Goal: Task Accomplishment & Management: Book appointment/travel/reservation

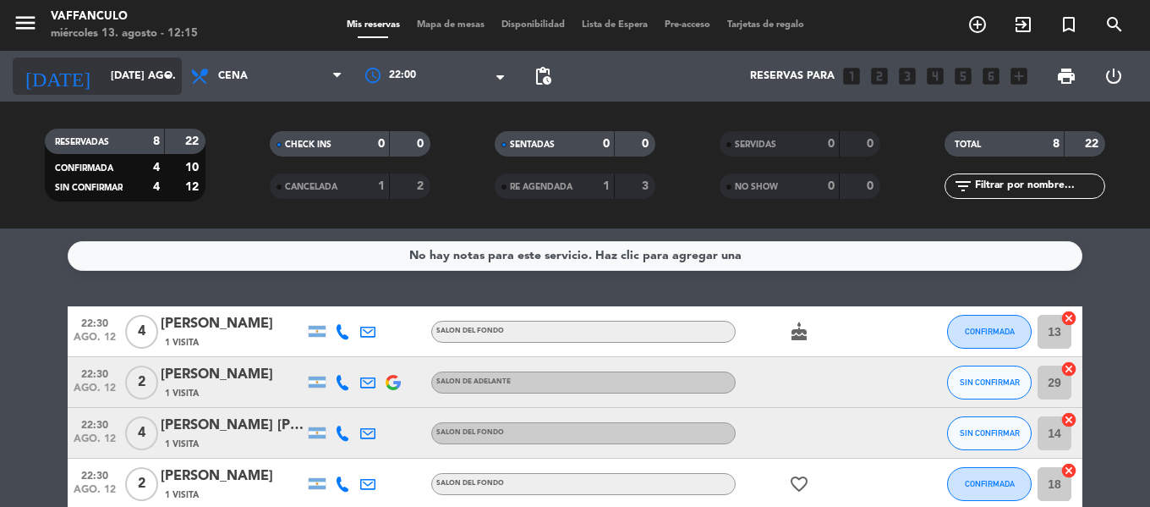
click at [153, 69] on input "[DATE] ago." at bounding box center [173, 76] width 143 height 29
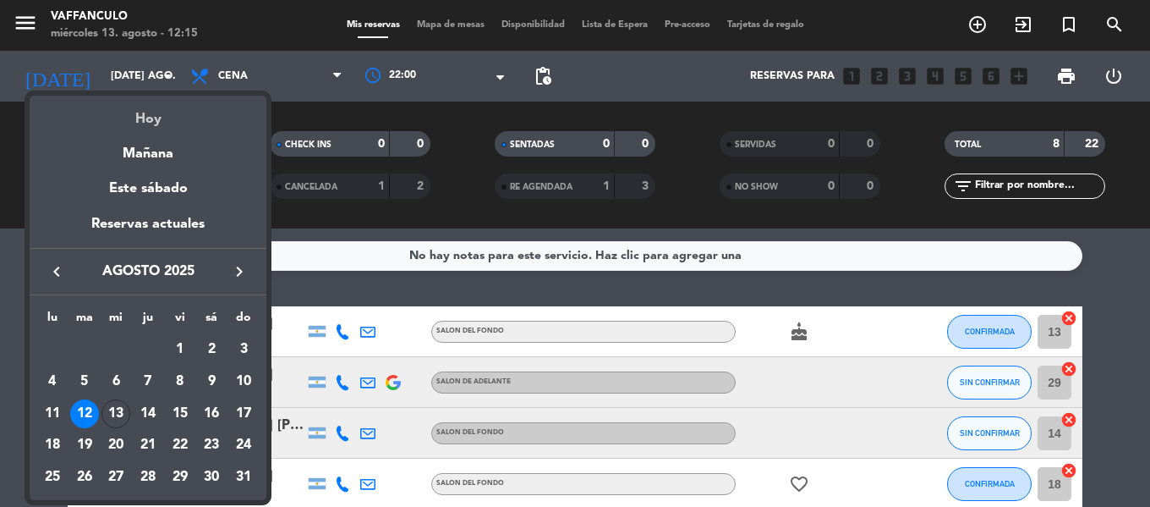
click at [142, 106] on div "Hoy" at bounding box center [148, 113] width 237 height 35
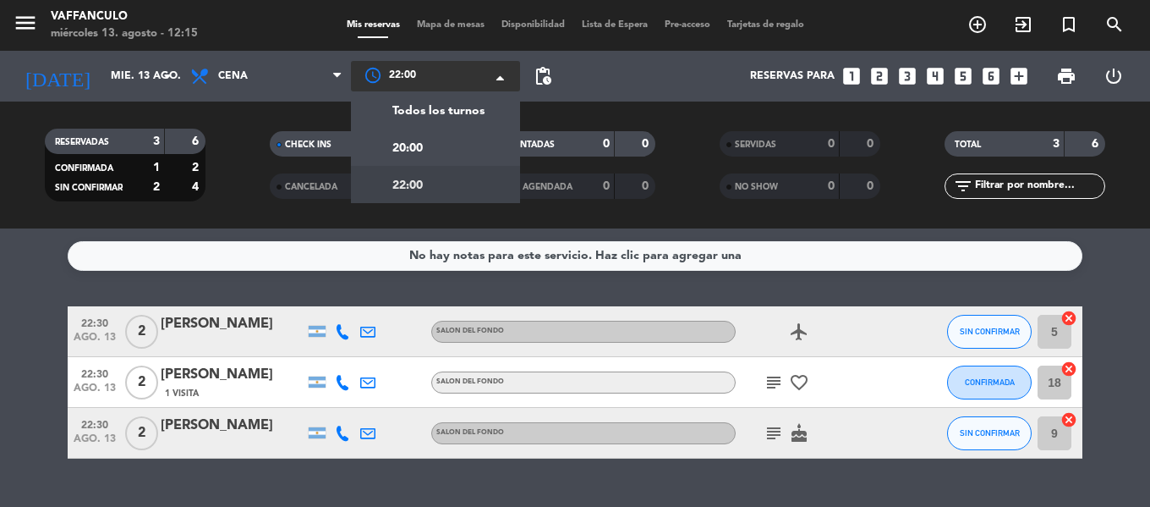
click at [367, 70] on div at bounding box center [435, 76] width 169 height 30
click at [394, 113] on span "Todos los turnos" at bounding box center [438, 110] width 92 height 19
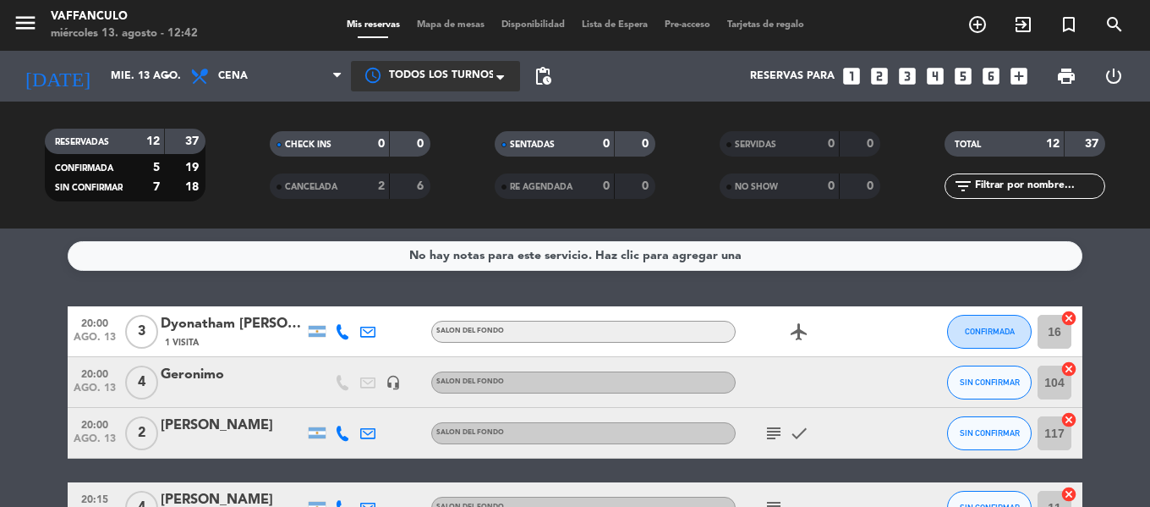
click at [67, 102] on div "RESERVADAS 12 37 CONFIRMADA 5 19 SIN CONFIRMAR 7 18 CHECK INS 0 0 CANCELADA 2 6…" at bounding box center [575, 164] width 1150 height 127
click at [102, 79] on input "mié. 13 ago." at bounding box center [173, 76] width 143 height 29
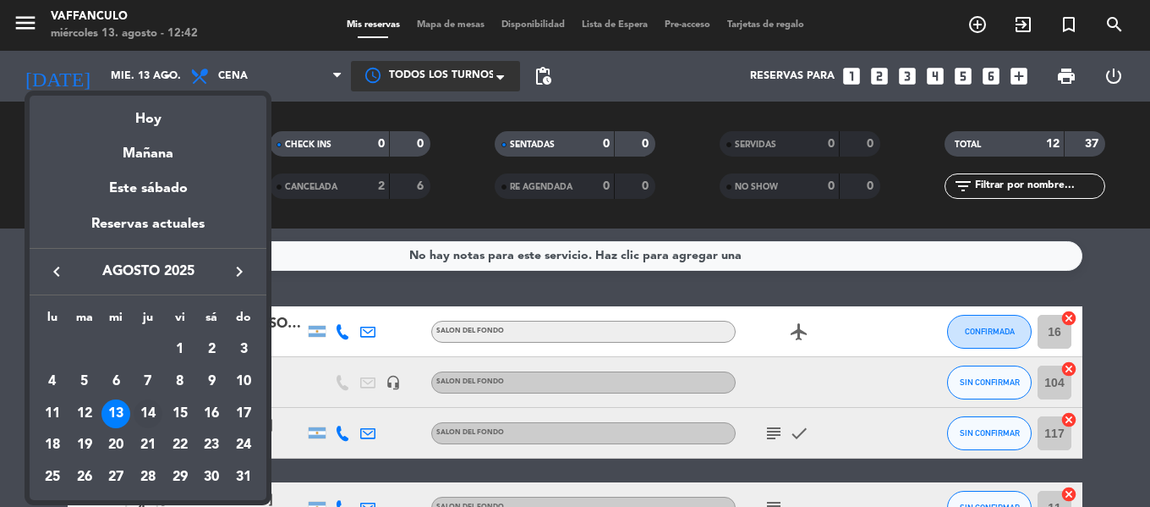
click at [133, 402] on td "14" at bounding box center [148, 413] width 32 height 32
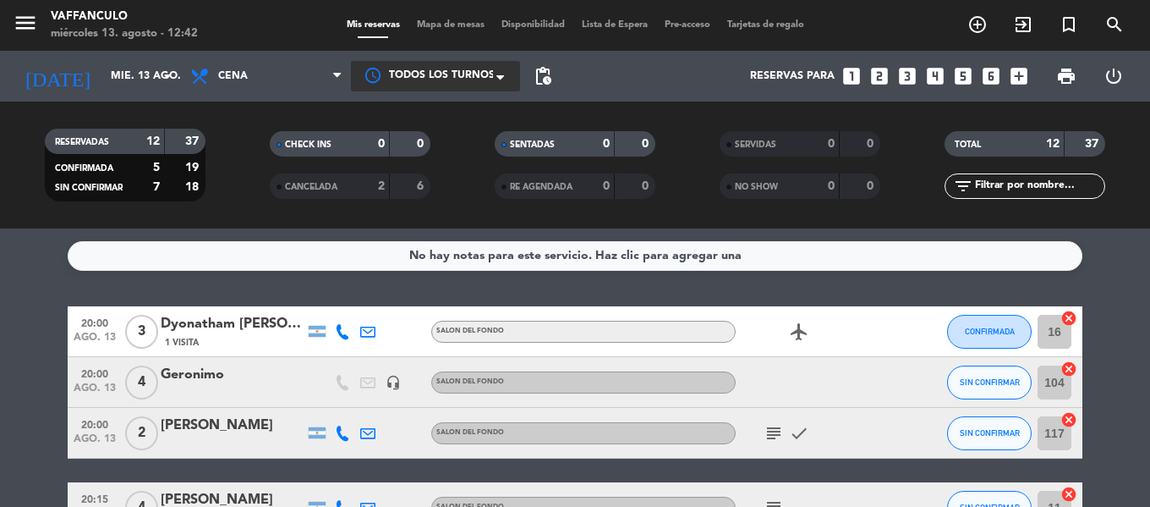
type input "jue. 14 ago."
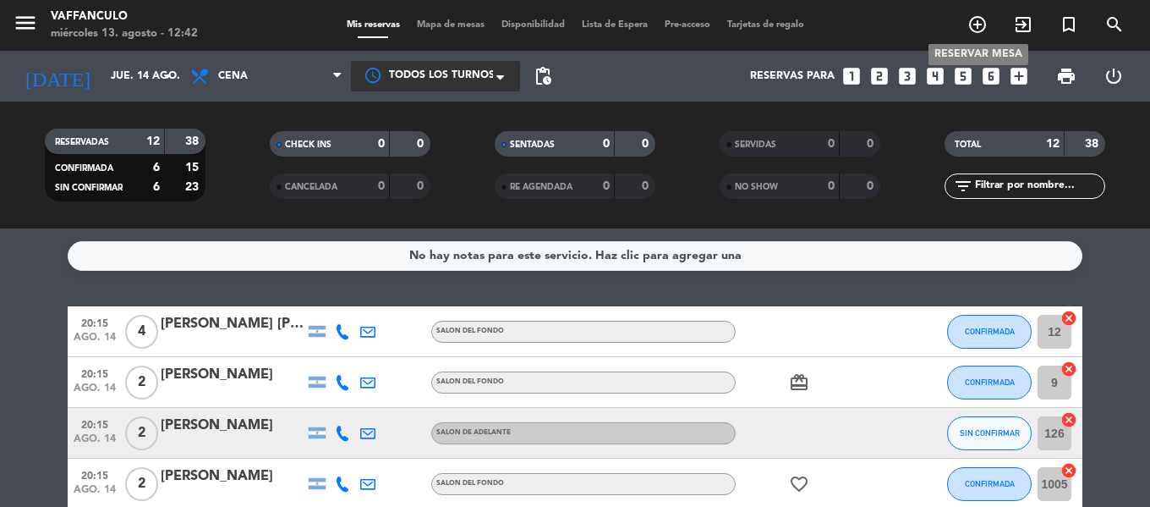
click at [978, 28] on icon "add_circle_outline" at bounding box center [977, 24] width 20 height 20
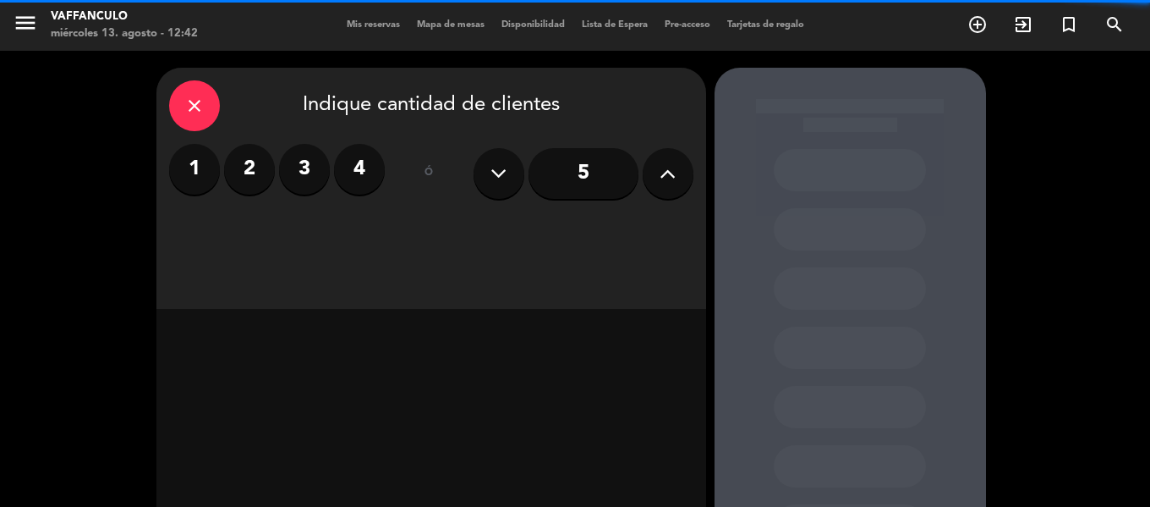
click at [374, 167] on label "4" at bounding box center [359, 169] width 51 height 51
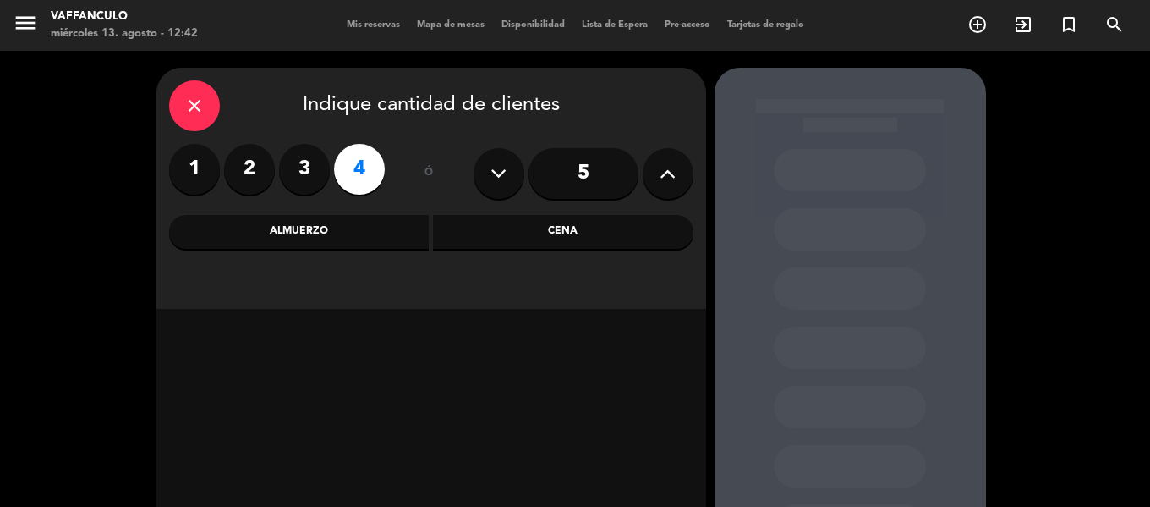
click at [540, 214] on div "close Indique cantidad de clientes 1 2 3 4 ó 5 Almuerzo Cena" at bounding box center [431, 188] width 550 height 241
click at [533, 252] on div "close Indique cantidad de clientes 1 2 3 4 ó 5 Almuerzo Cena" at bounding box center [431, 188] width 550 height 241
click at [534, 236] on div "Cena" at bounding box center [563, 232] width 260 height 34
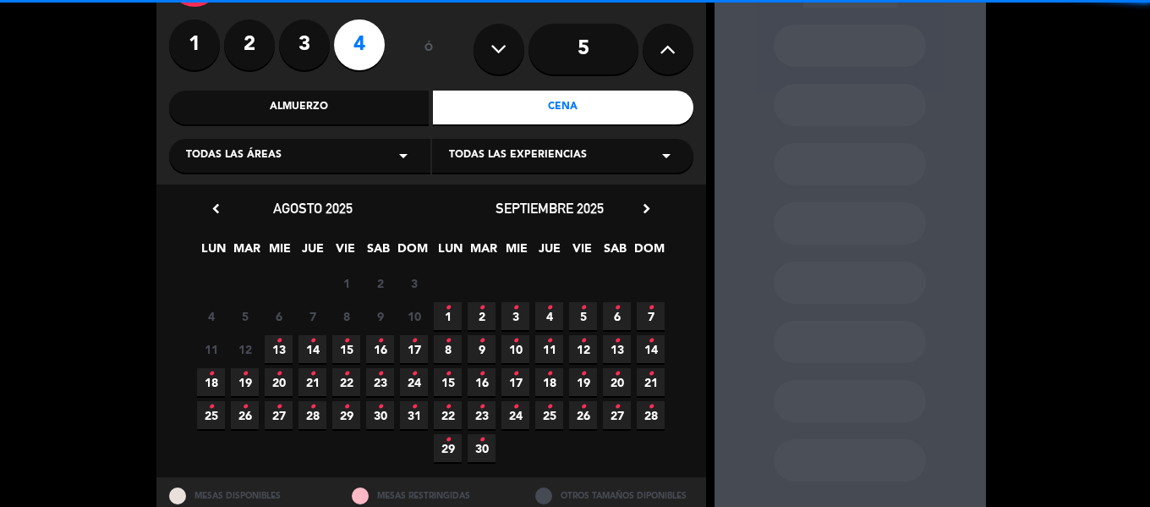
scroll to position [150, 0]
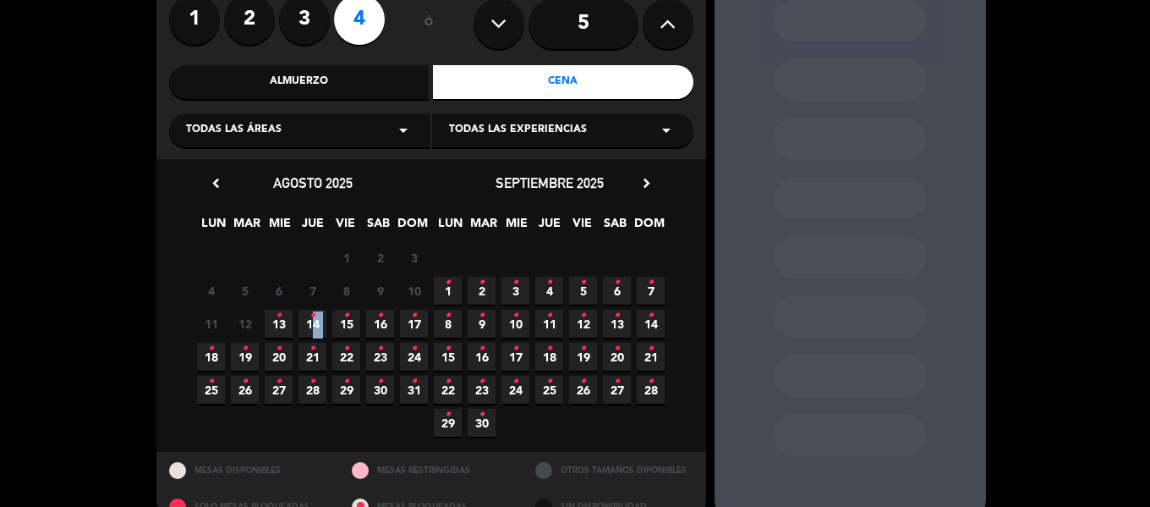
click at [310, 315] on span "14 •" at bounding box center [313, 324] width 28 height 28
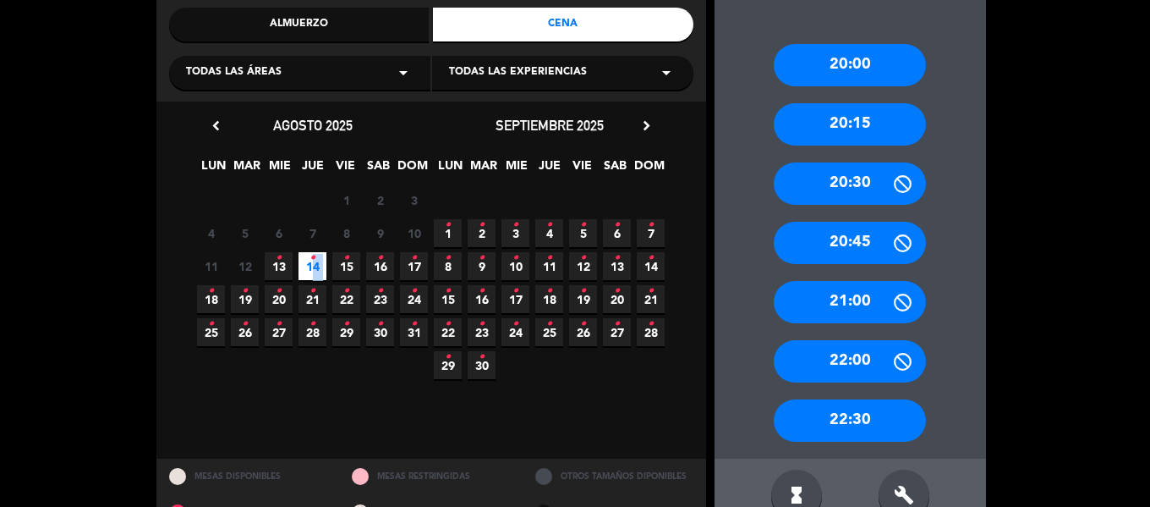
scroll to position [237, 0]
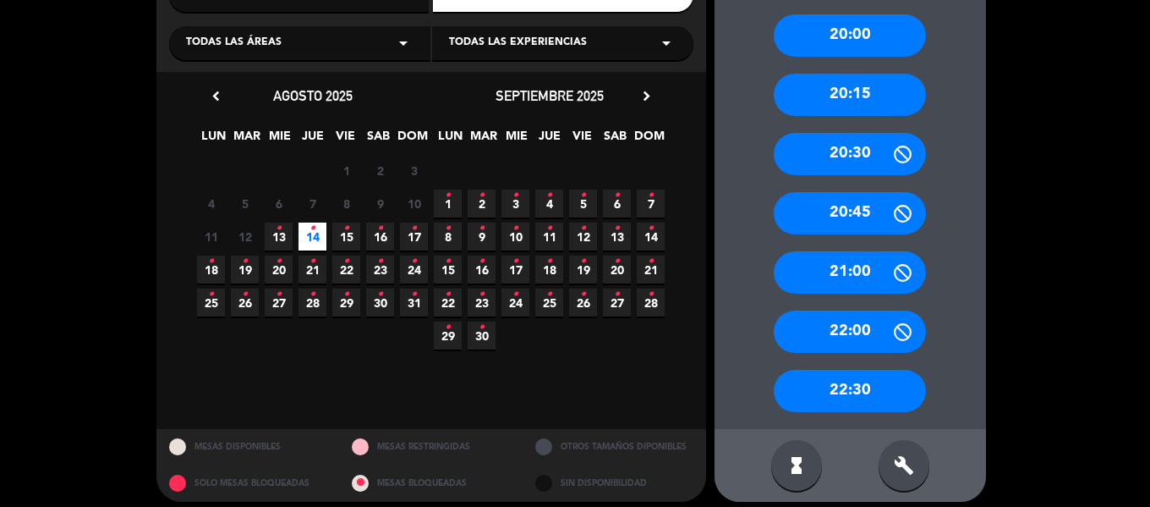
click at [850, 393] on div "22:30" at bounding box center [850, 391] width 152 height 42
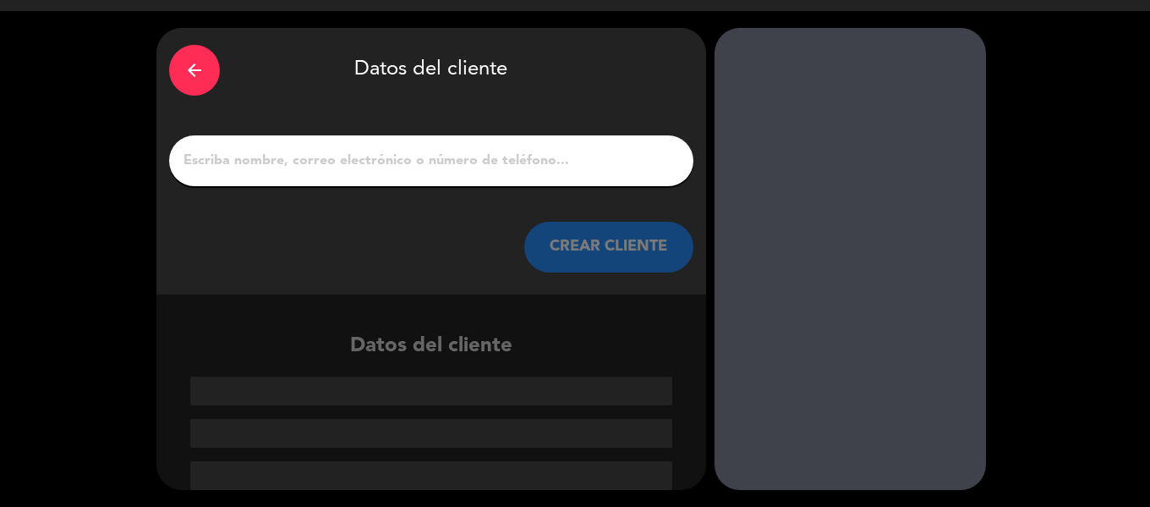
click at [325, 178] on div at bounding box center [431, 160] width 524 height 51
click at [327, 174] on div at bounding box center [431, 160] width 524 height 51
click at [333, 160] on input "1" at bounding box center [431, 161] width 499 height 24
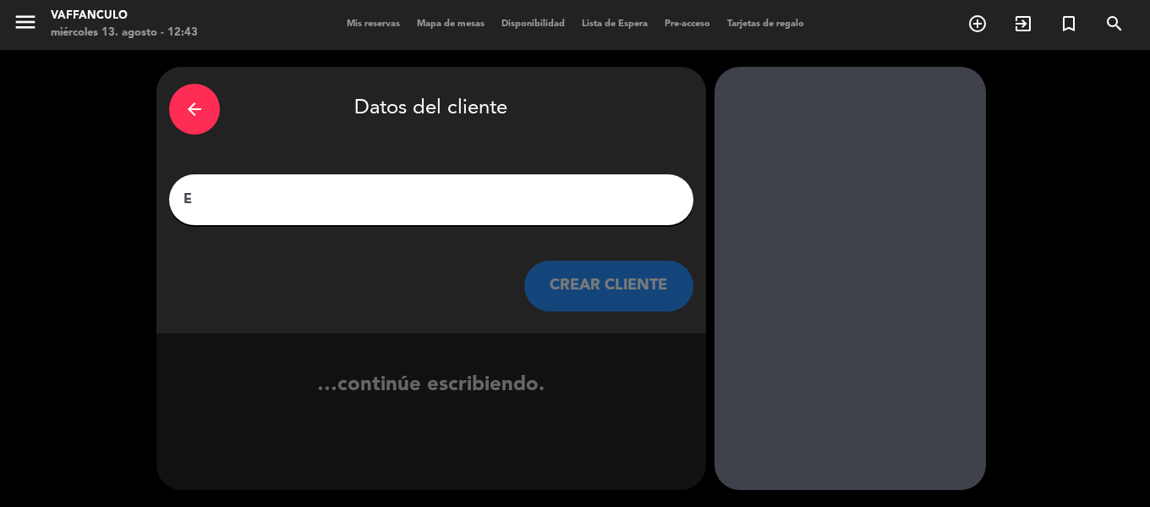
scroll to position [1, 0]
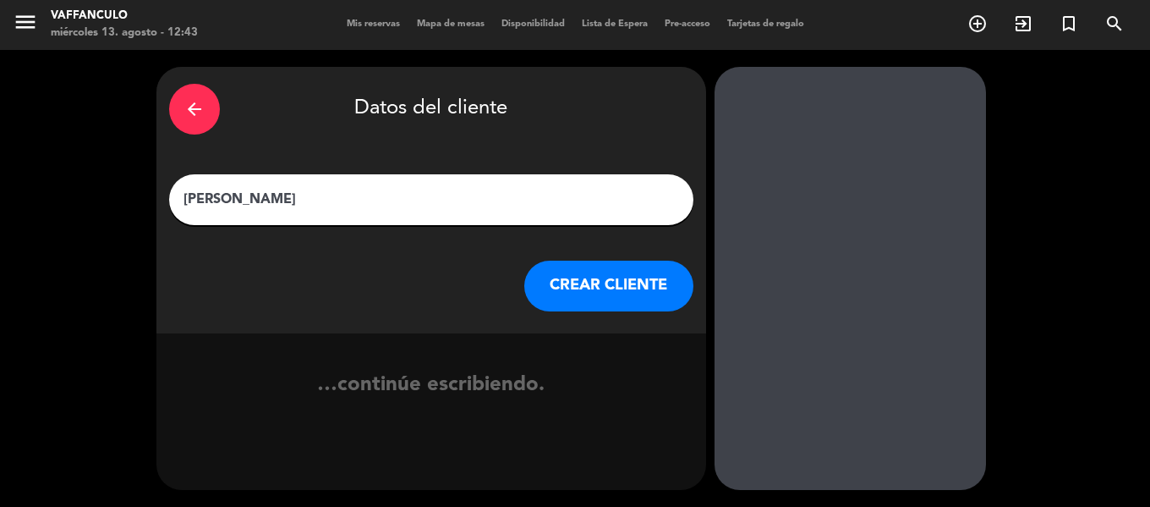
type input "[PERSON_NAME]"
click at [606, 264] on button "CREAR CLIENTE" at bounding box center [608, 285] width 169 height 51
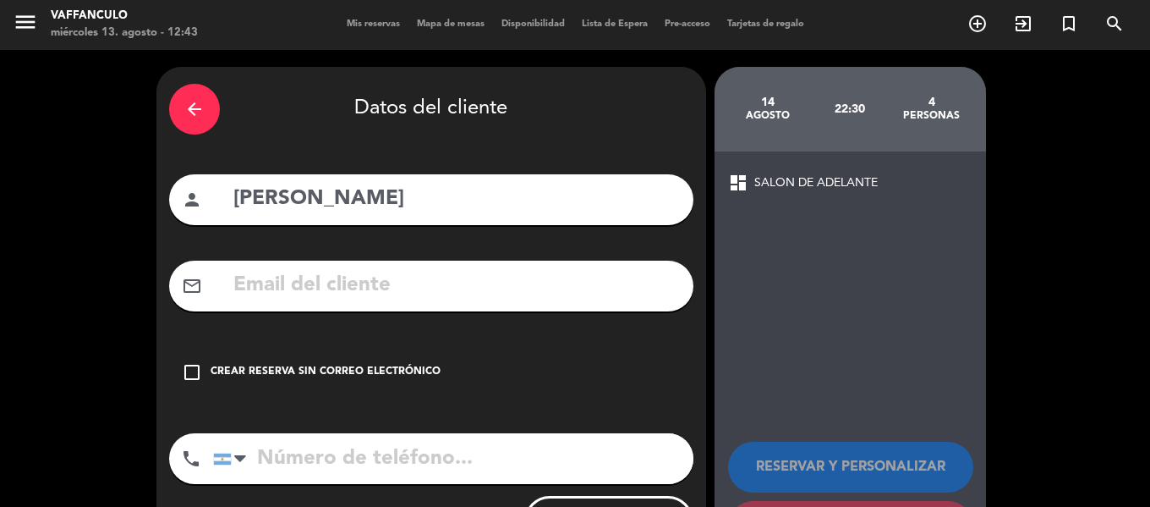
click at [282, 386] on div "check_box_outline_blank Crear reserva sin correo electrónico" at bounding box center [431, 372] width 524 height 51
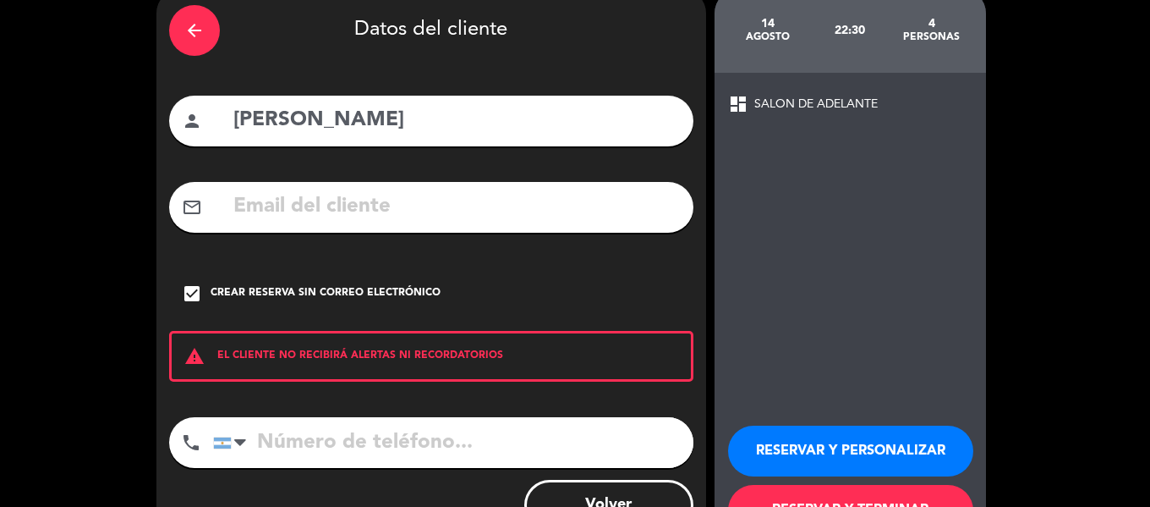
scroll to position [145, 0]
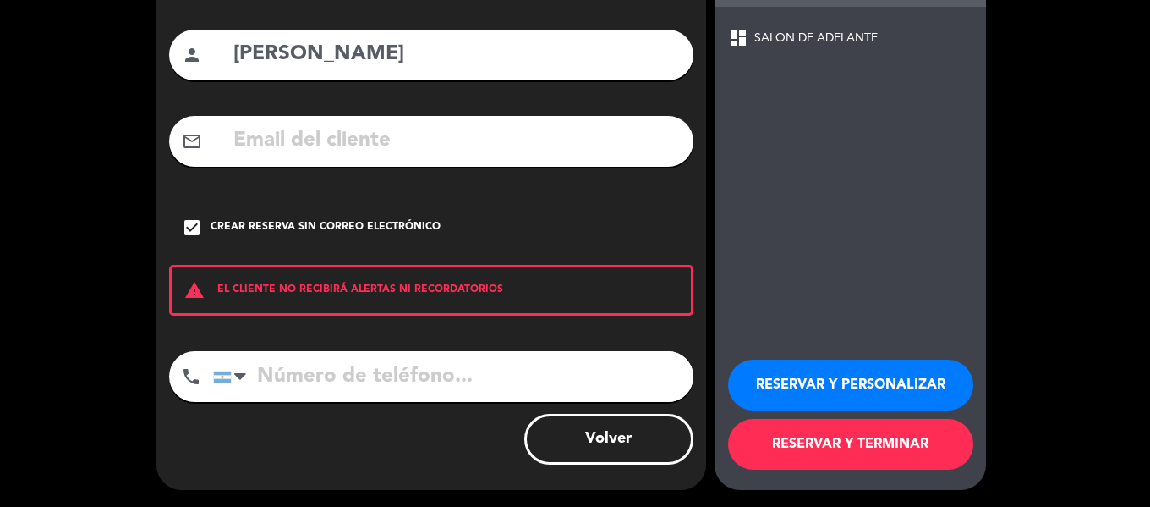
drag, startPoint x: 797, startPoint y: 344, endPoint x: 803, endPoint y: 359, distance: 15.2
click at [798, 344] on div "RESERVAR Y PERSONALIZAR RESERVAR Y TERMINAR" at bounding box center [850, 407] width 244 height 166
click at [797, 369] on button "RESERVAR Y PERSONALIZAR" at bounding box center [850, 384] width 245 height 51
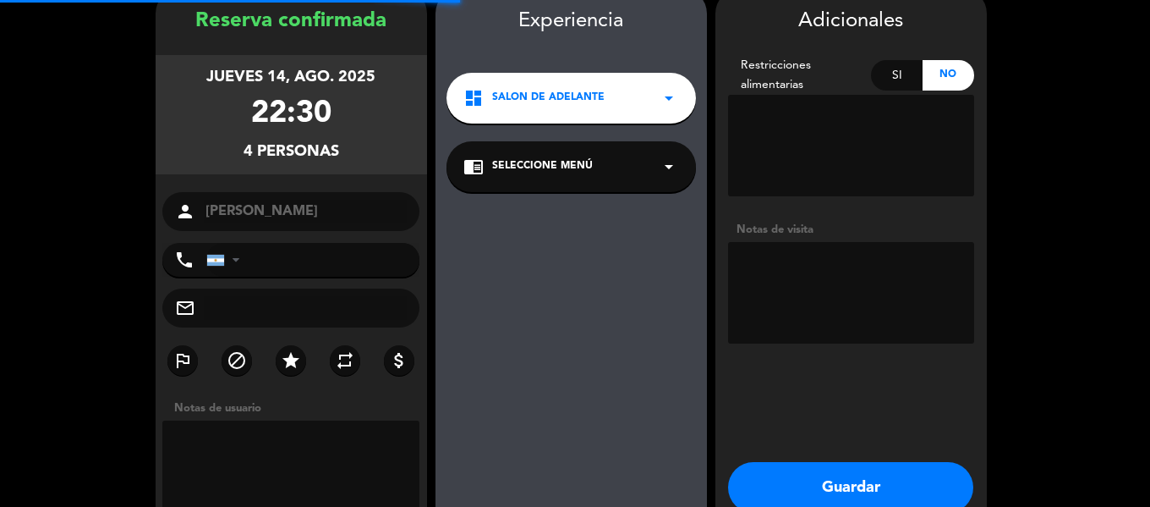
scroll to position [68, 0]
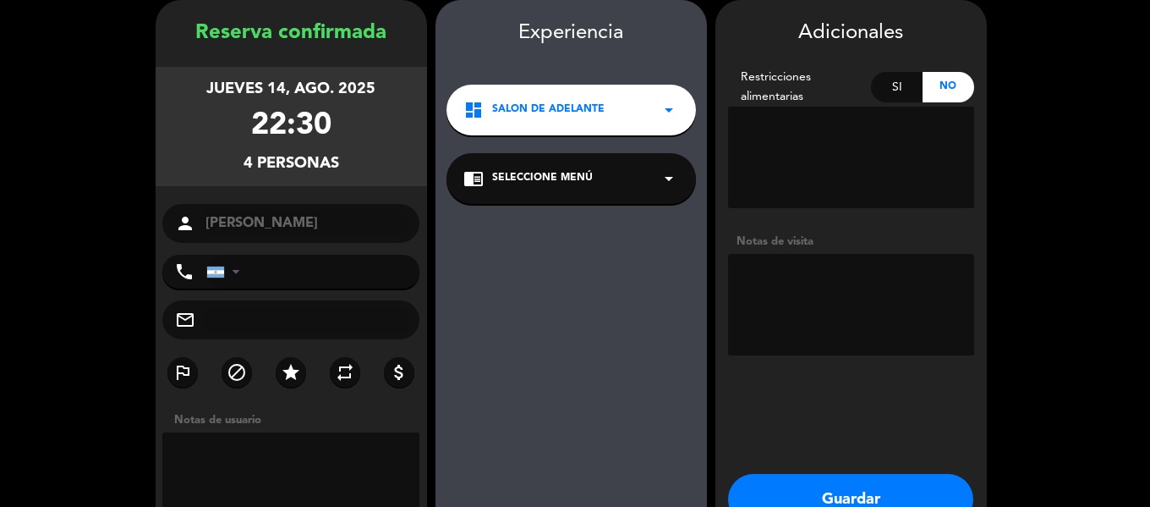
click at [643, 132] on div "dashboard SALON DE ADELANTE arrow_drop_down" at bounding box center [571, 110] width 249 height 51
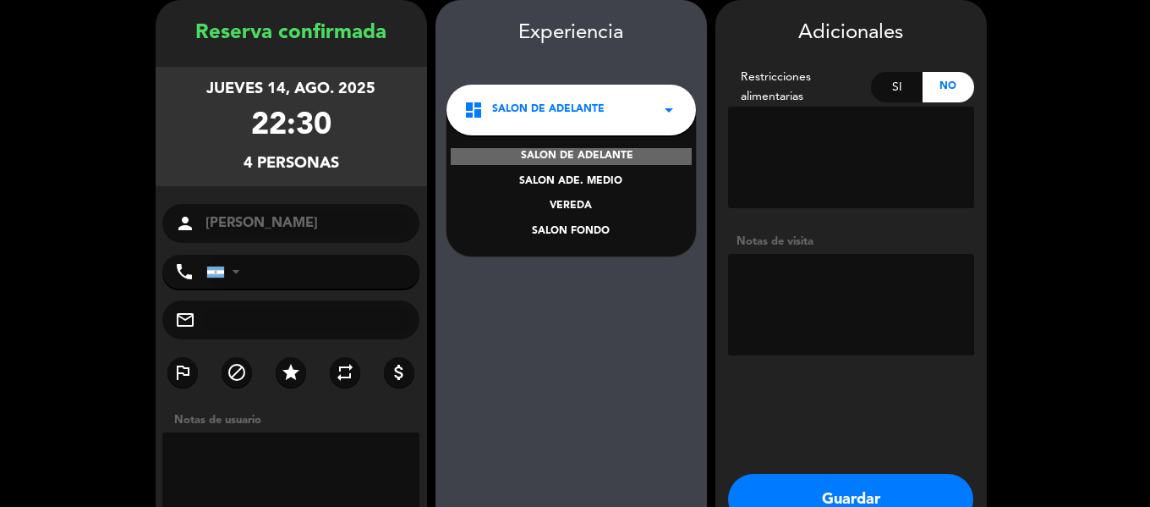
click at [584, 227] on div "SALON FONDO" at bounding box center [571, 231] width 216 height 17
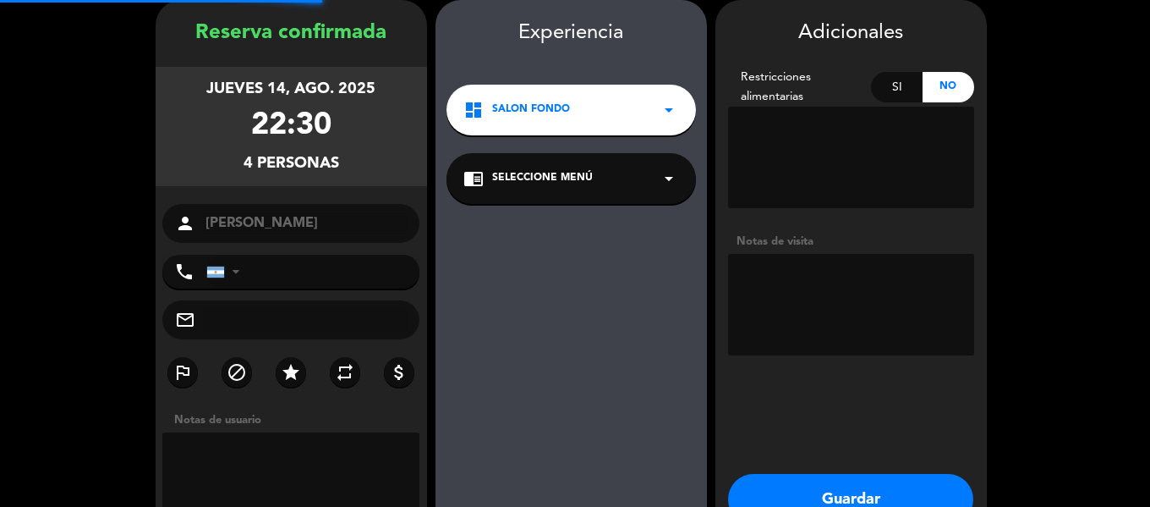
click at [565, 198] on div "chrome_reader_mode Seleccione Menú arrow_drop_down" at bounding box center [571, 178] width 249 height 51
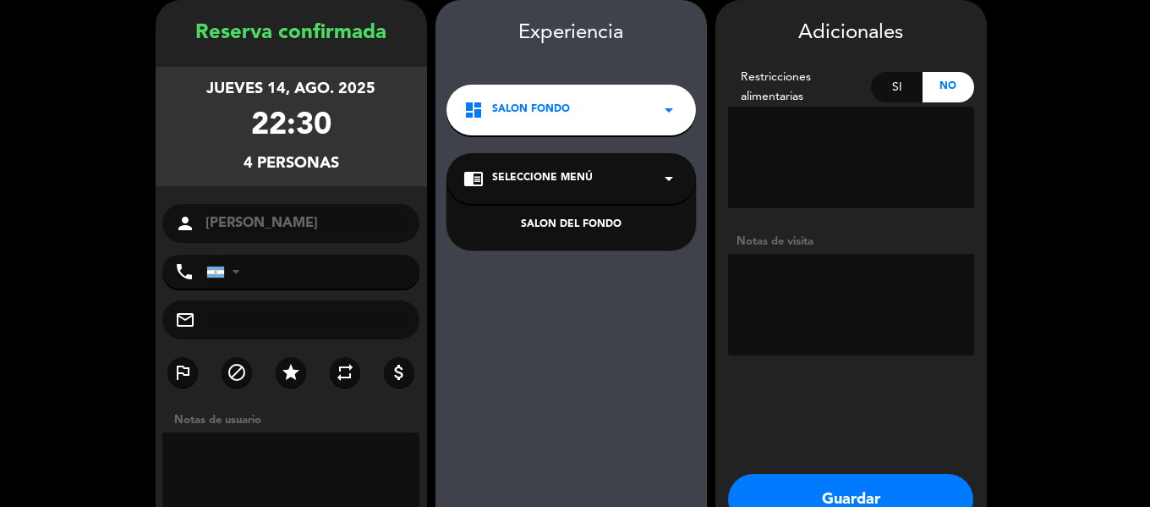
click at [581, 227] on div "SALON DEL FONDO" at bounding box center [571, 224] width 216 height 17
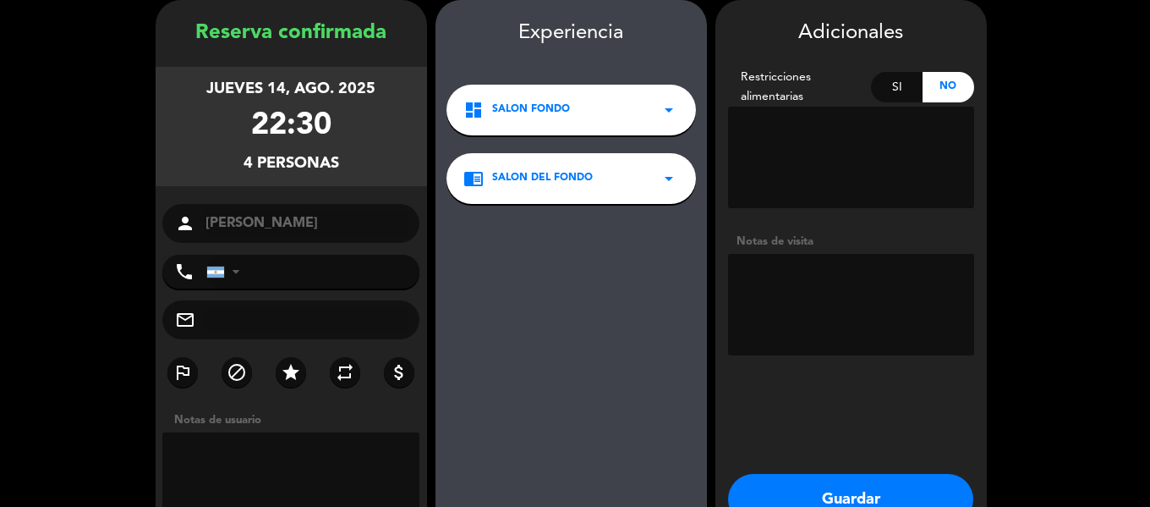
click at [848, 474] on button "Guardar" at bounding box center [850, 499] width 245 height 51
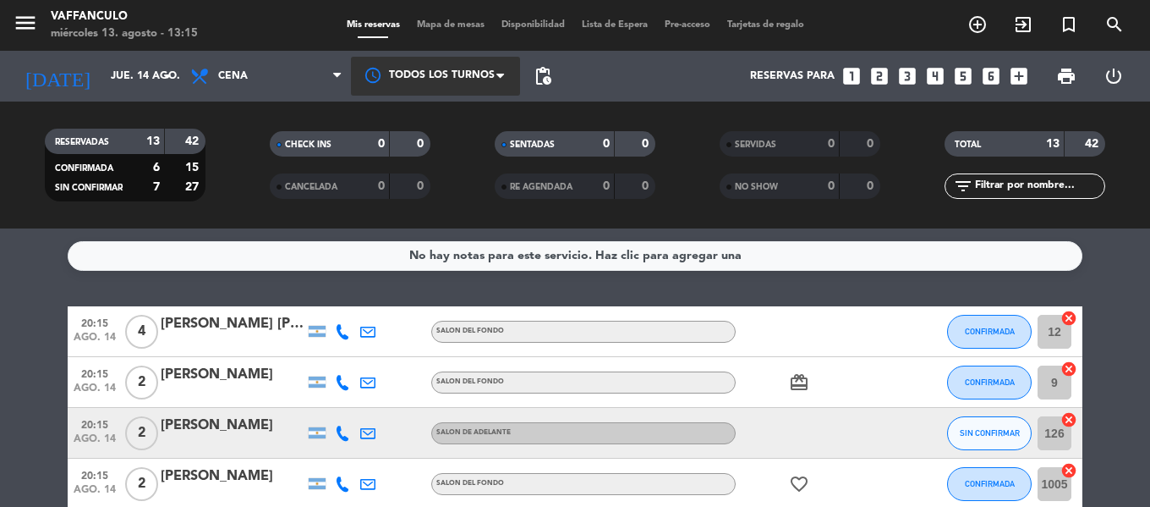
drag, startPoint x: 436, startPoint y: 52, endPoint x: 444, endPoint y: 69, distance: 18.5
click at [438, 51] on div "Todos los turnos" at bounding box center [435, 76] width 169 height 51
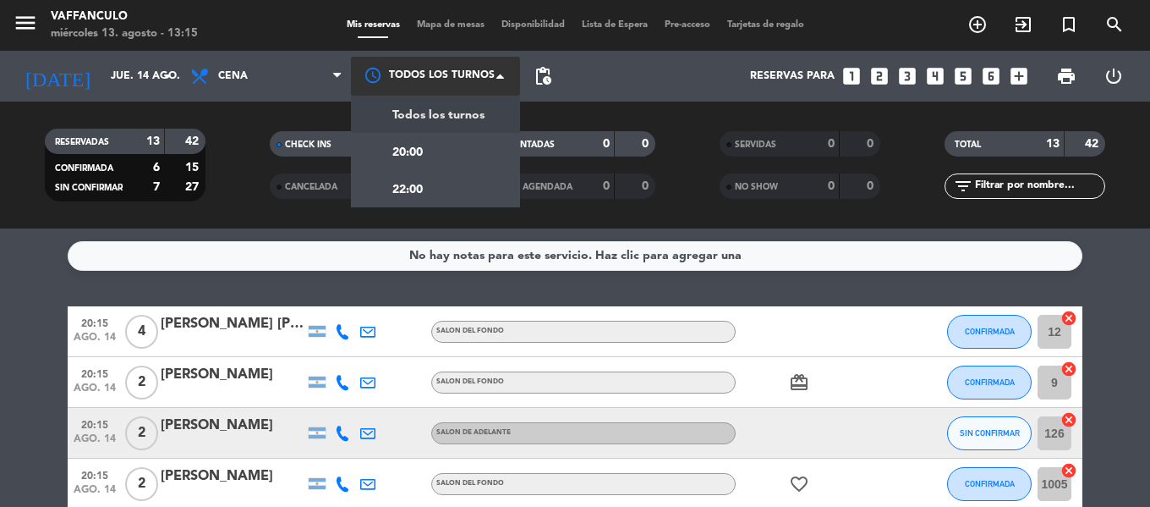
click at [445, 73] on div at bounding box center [435, 76] width 169 height 38
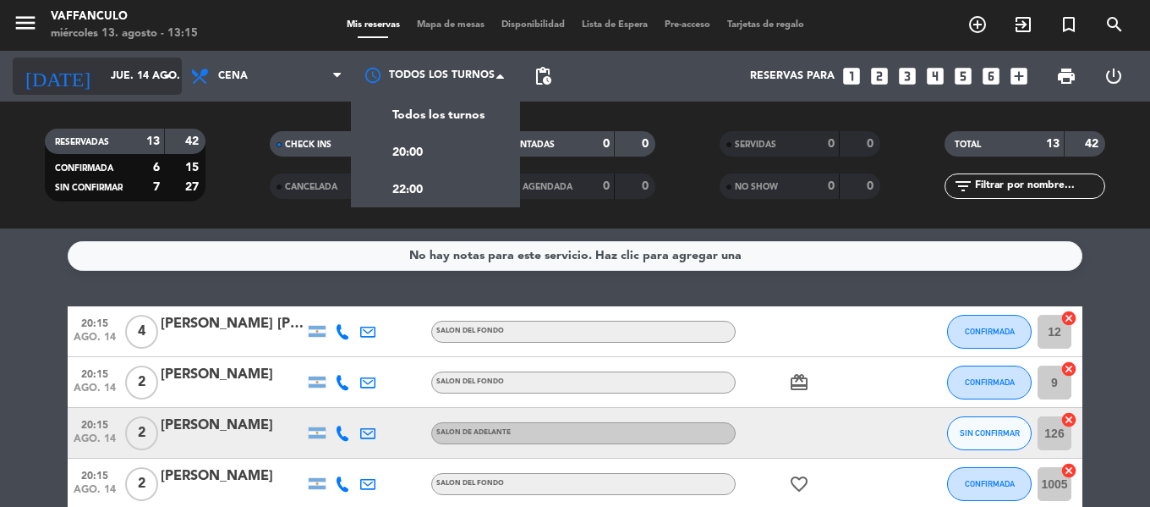
click at [102, 63] on input "jue. 14 ago." at bounding box center [173, 76] width 143 height 29
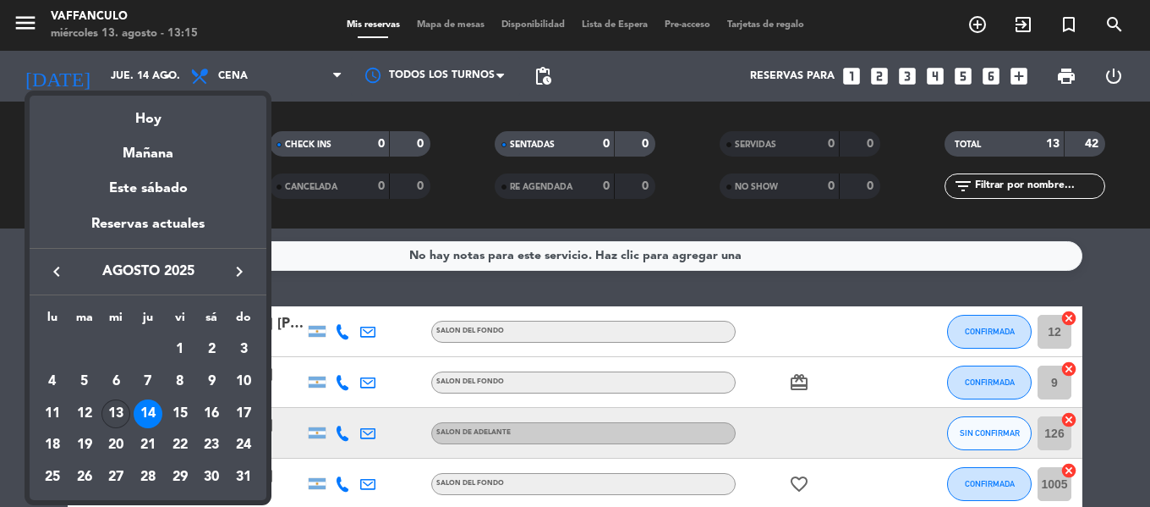
click at [111, 414] on div "13" at bounding box center [115, 413] width 29 height 29
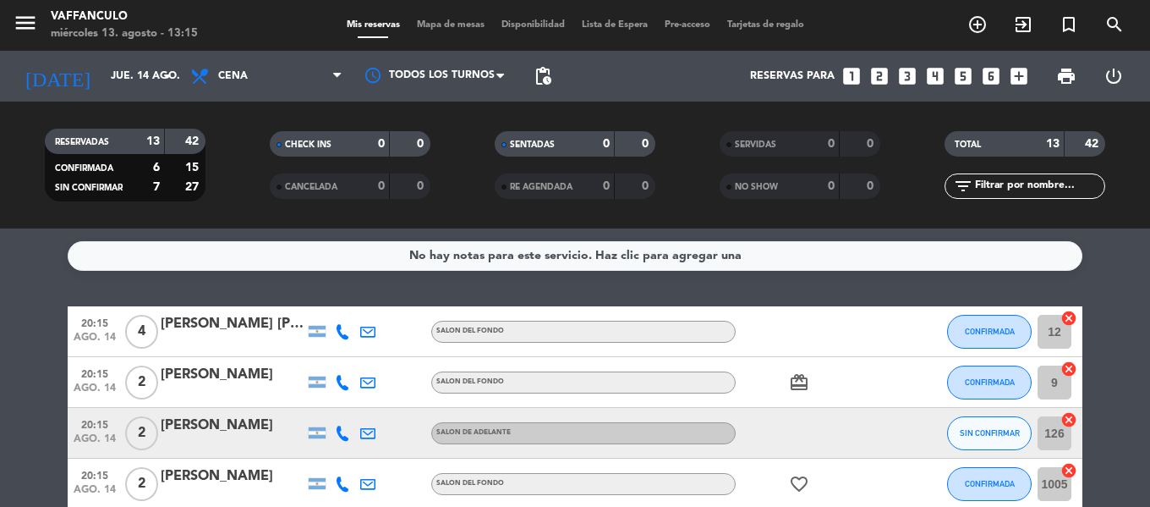
type input "mié. 13 ago."
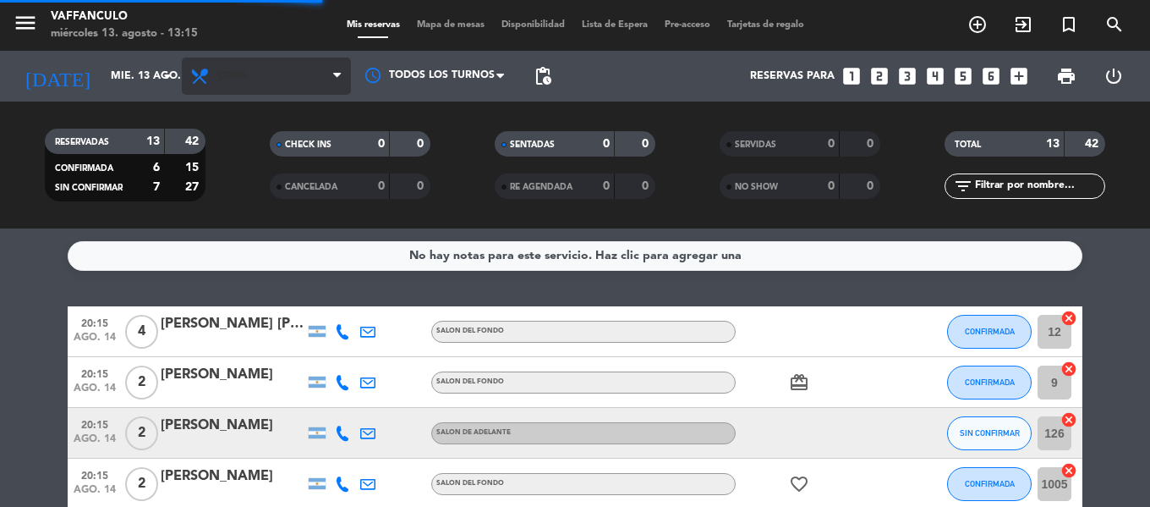
click at [256, 89] on span "Cena" at bounding box center [266, 76] width 169 height 37
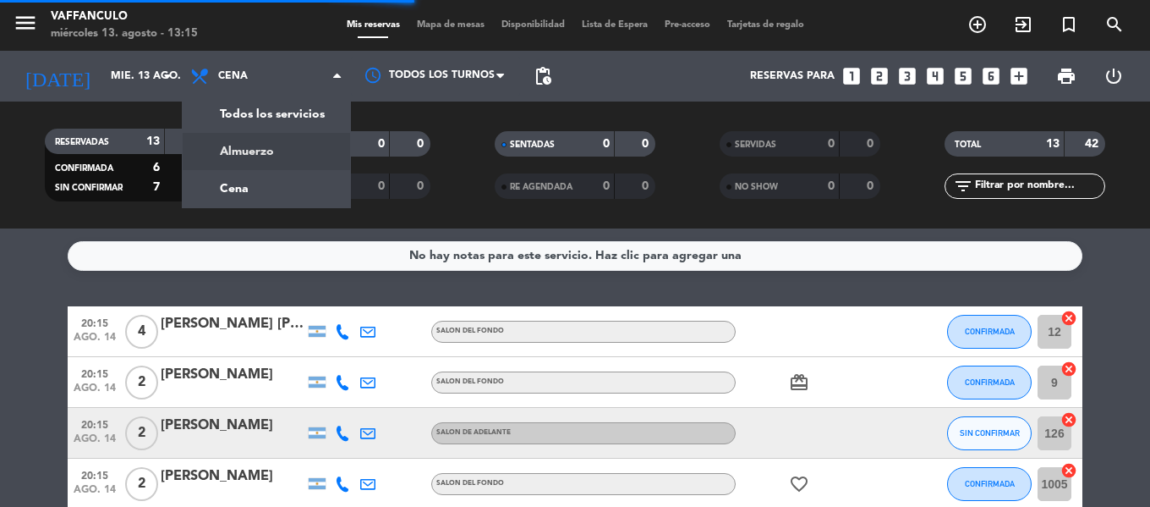
click at [261, 147] on div "menu Vaffanculo miércoles 13. agosto - 13:15 Mis reservas Mapa de mesas Disponi…" at bounding box center [575, 114] width 1150 height 228
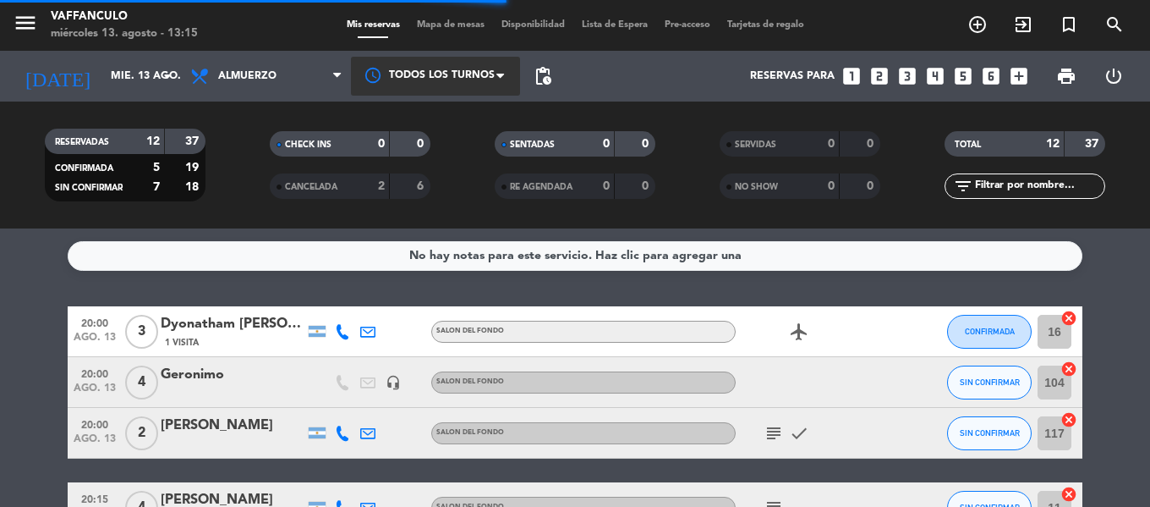
click at [388, 74] on div at bounding box center [435, 76] width 169 height 38
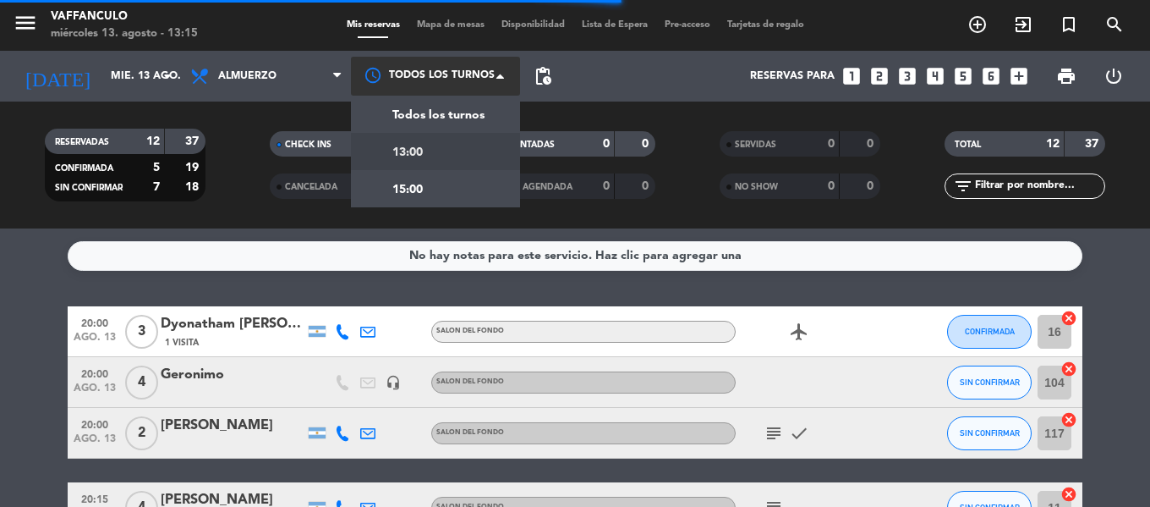
click at [400, 151] on span "13:00" at bounding box center [407, 152] width 30 height 19
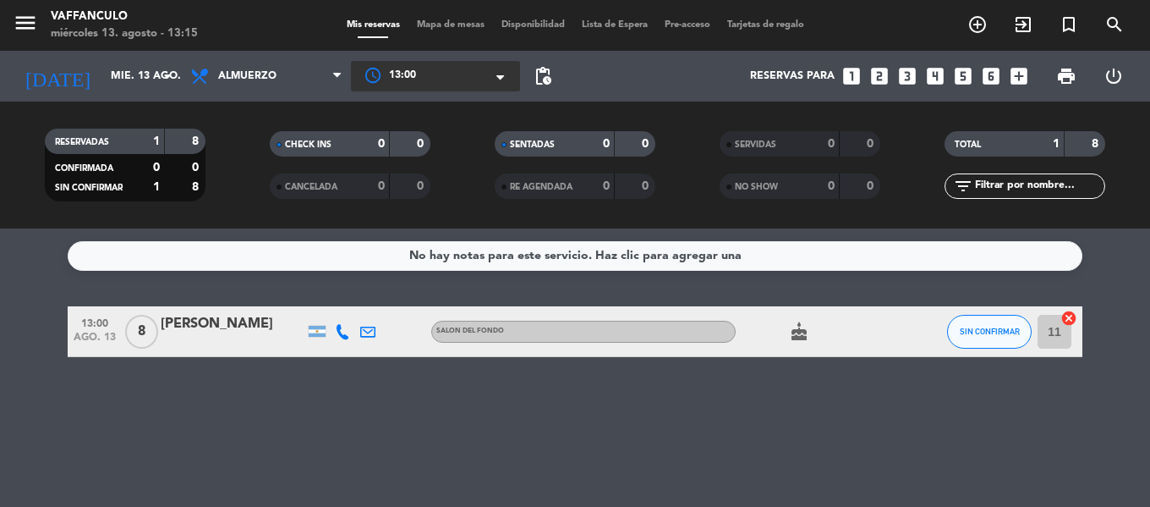
click at [151, 327] on span "8" at bounding box center [141, 332] width 33 height 34
